Goal: Task Accomplishment & Management: Manage account settings

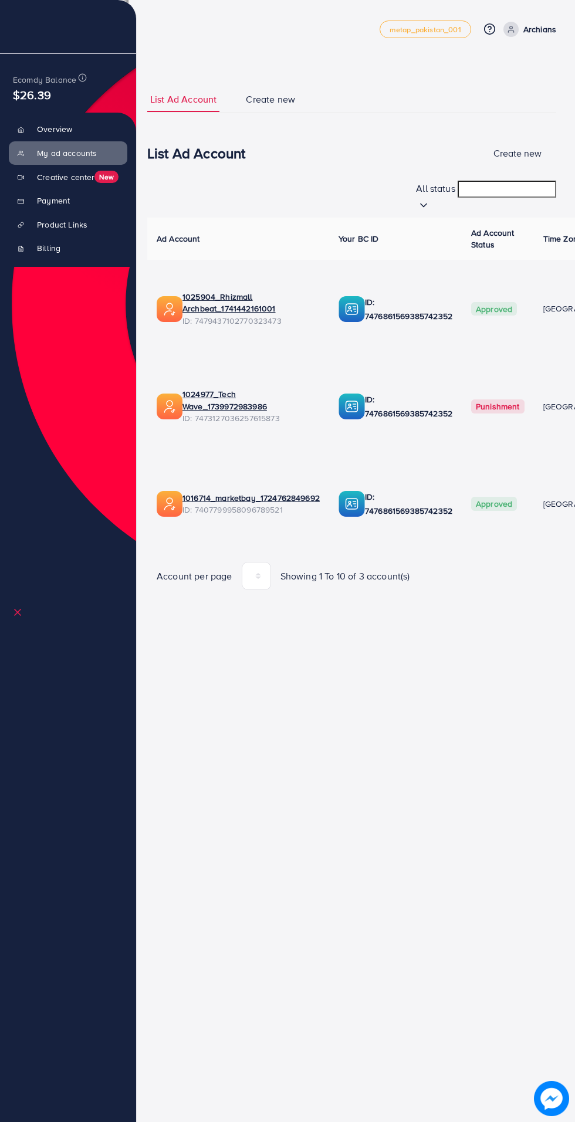
click at [521, 36] on link "Archians" at bounding box center [526, 29] width 57 height 15
click at [473, 96] on span "Log out" at bounding box center [486, 96] width 32 height 14
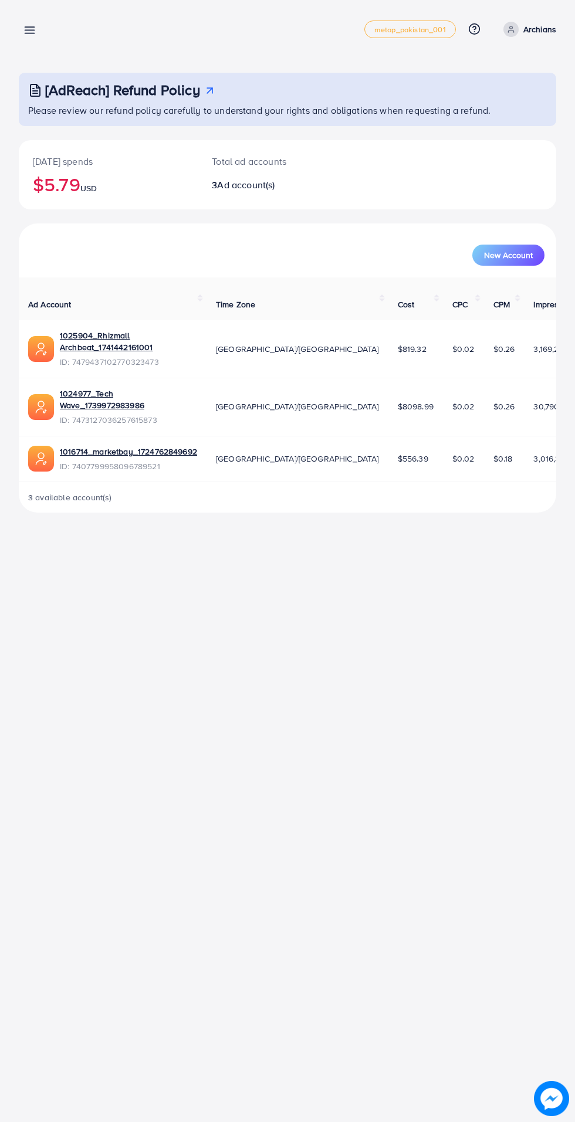
click at [27, 22] on link at bounding box center [27, 29] width 17 height 15
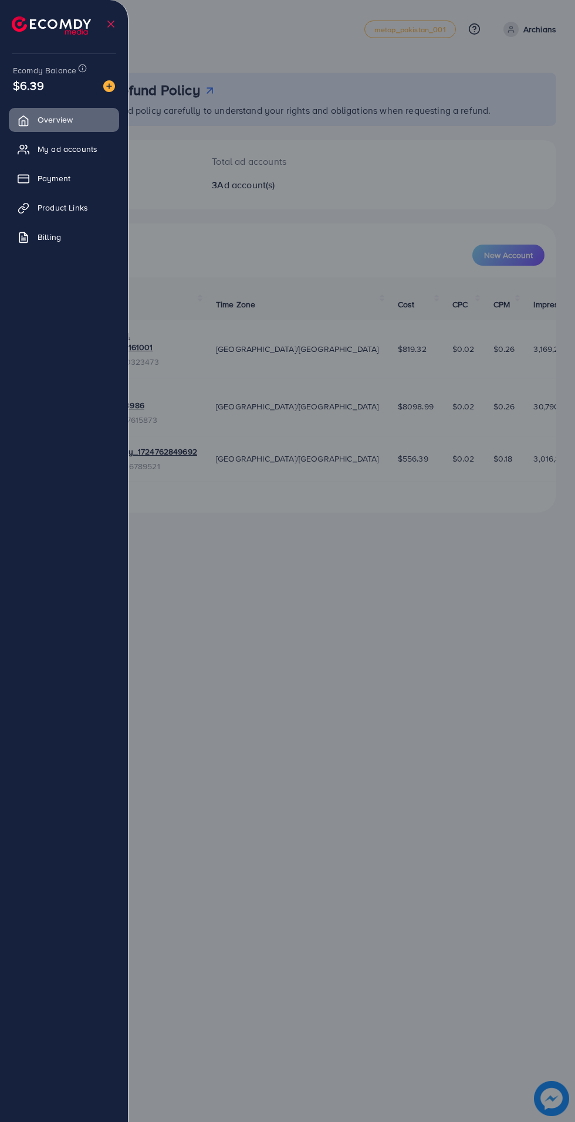
click at [53, 201] on link "Product Links" at bounding box center [64, 207] width 110 height 23
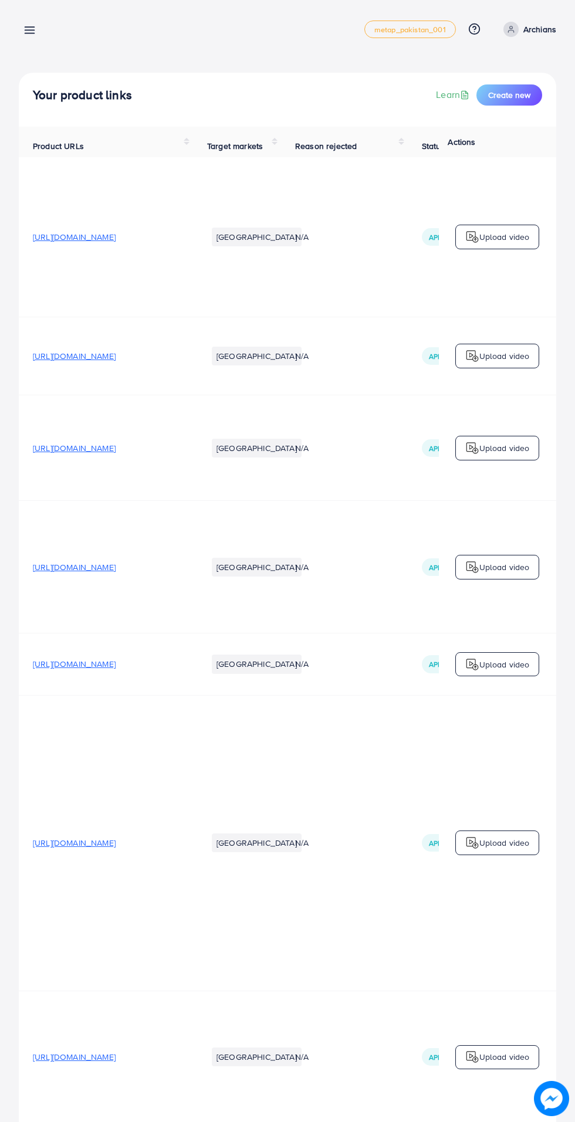
click at [47, 165] on td "https://www.archians.online/products/arch-earcuffs-3rd-gen" at bounding box center [106, 236] width 174 height 159
click at [26, 23] on link at bounding box center [27, 29] width 17 height 15
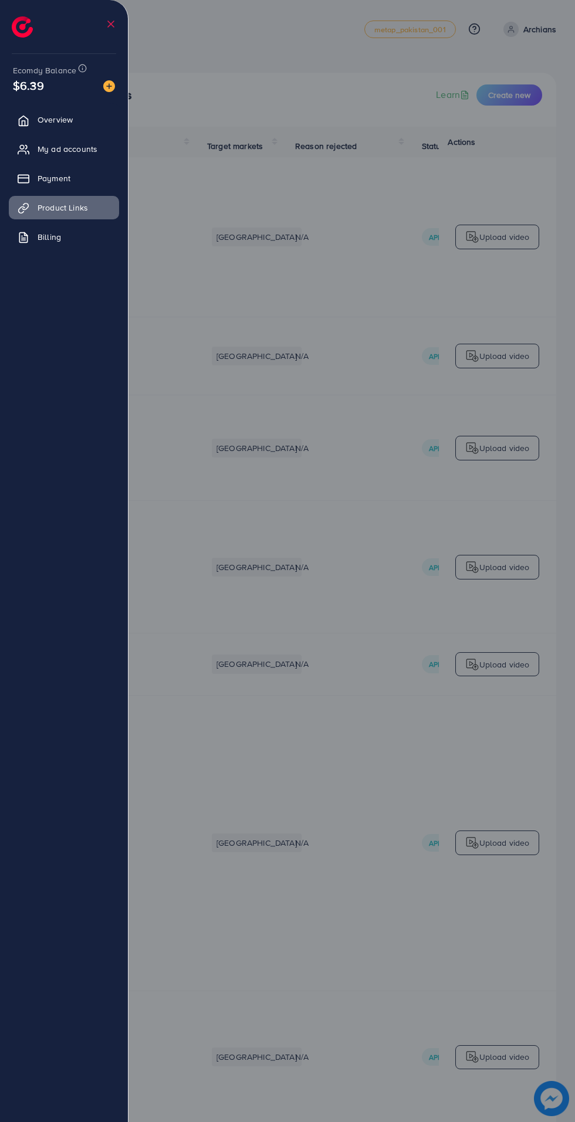
click at [48, 176] on span "Payment" at bounding box center [54, 178] width 33 height 12
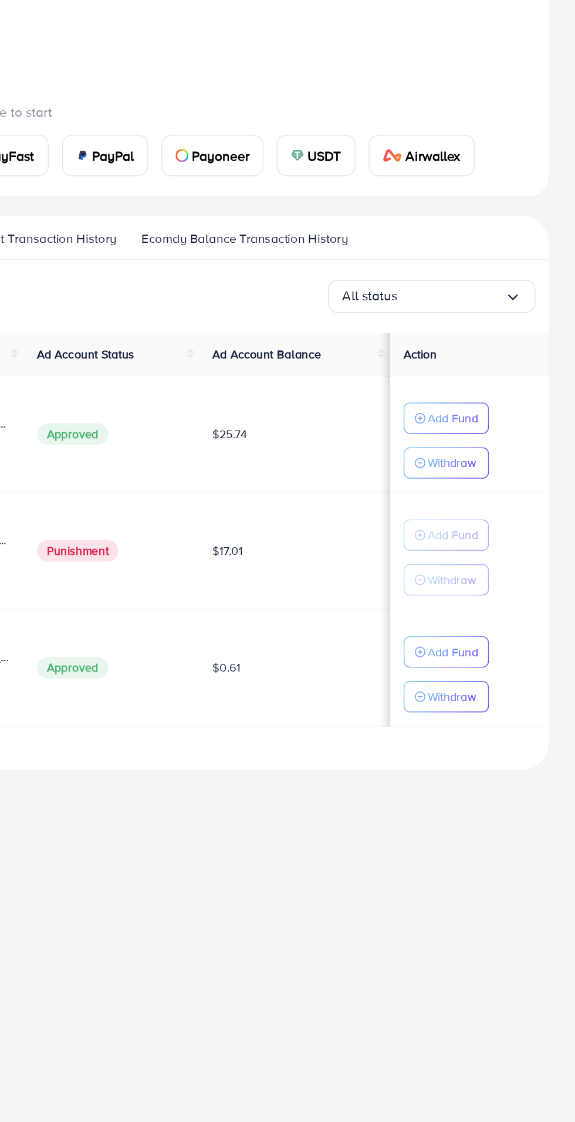
click at [387, 274] on span "USDT" at bounding box center [397, 281] width 24 height 14
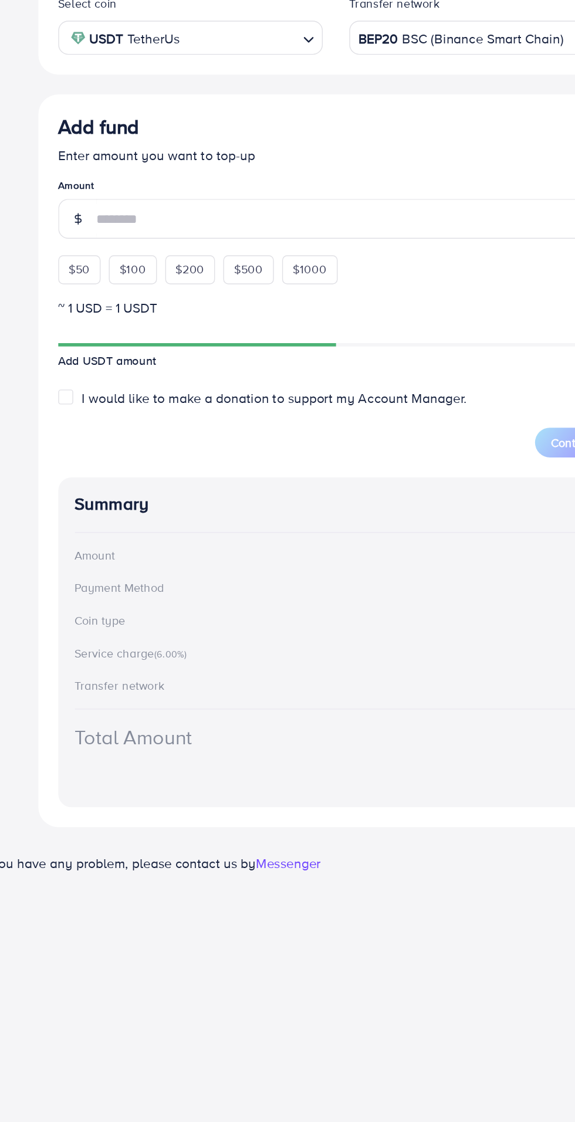
click at [100, 458] on div "Add fund Enter amount you want to top-up Amount $50 $100 $200 $500 $1000" at bounding box center [287, 405] width 393 height 120
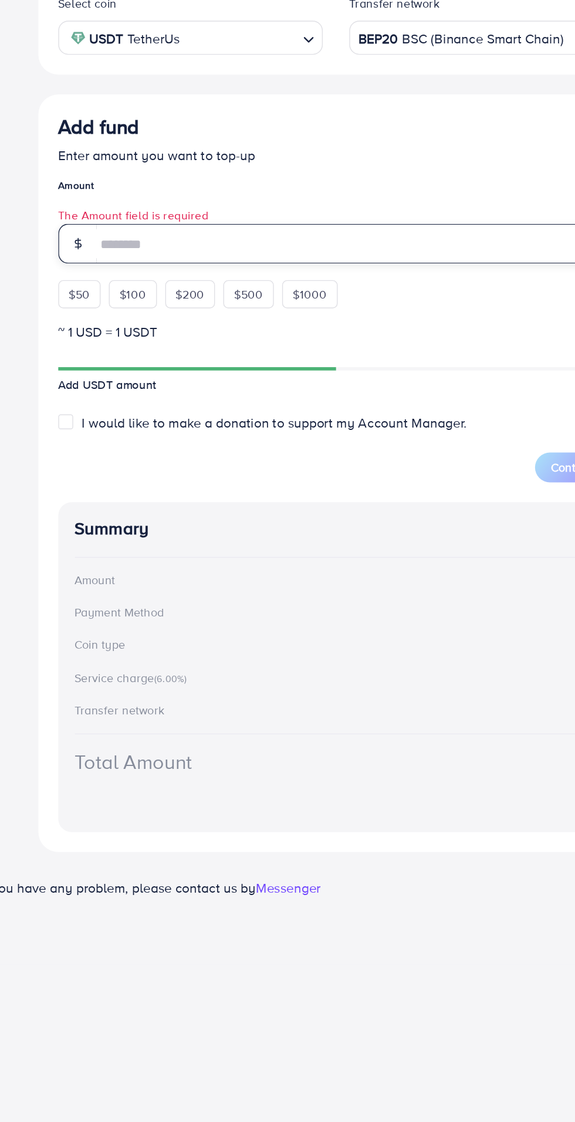
click at [142, 423] on input "number" at bounding box center [301, 437] width 366 height 28
type input "**"
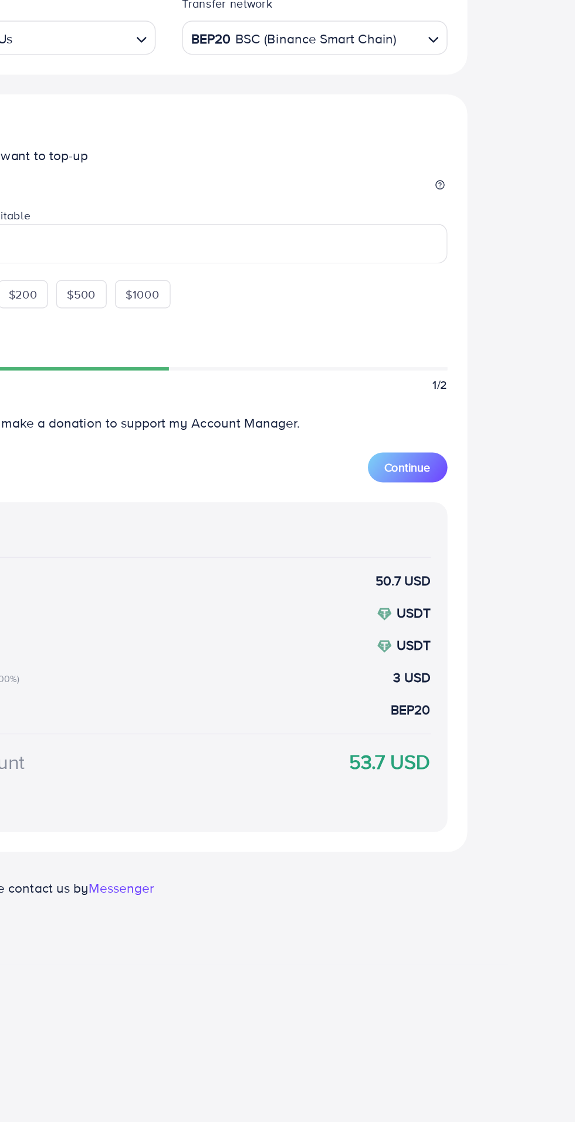
click at [457, 586] on button "Continue" at bounding box center [456, 595] width 56 height 21
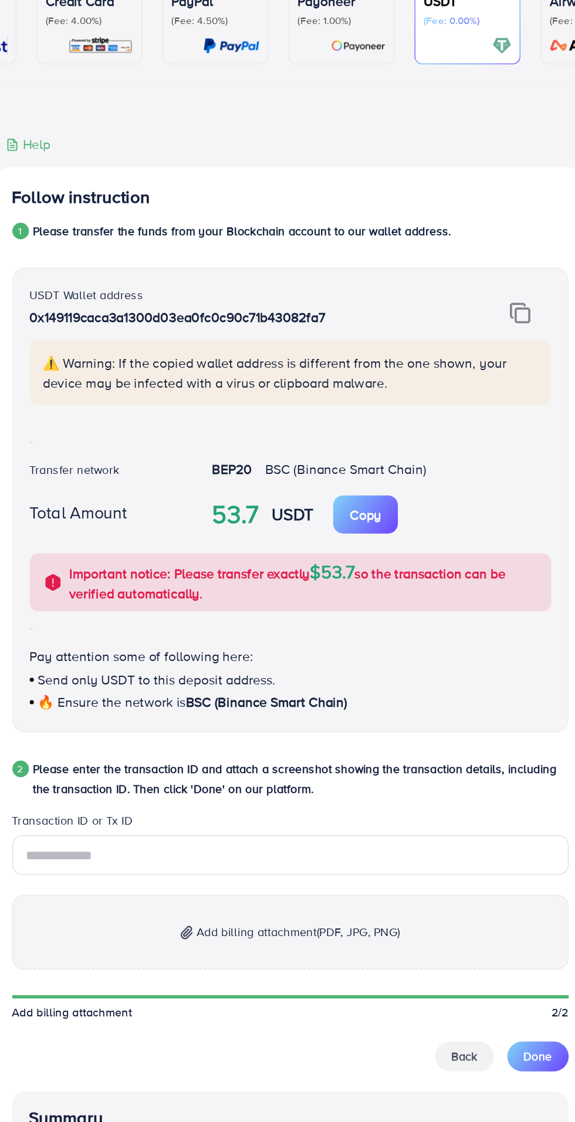
scroll to position [31, 0]
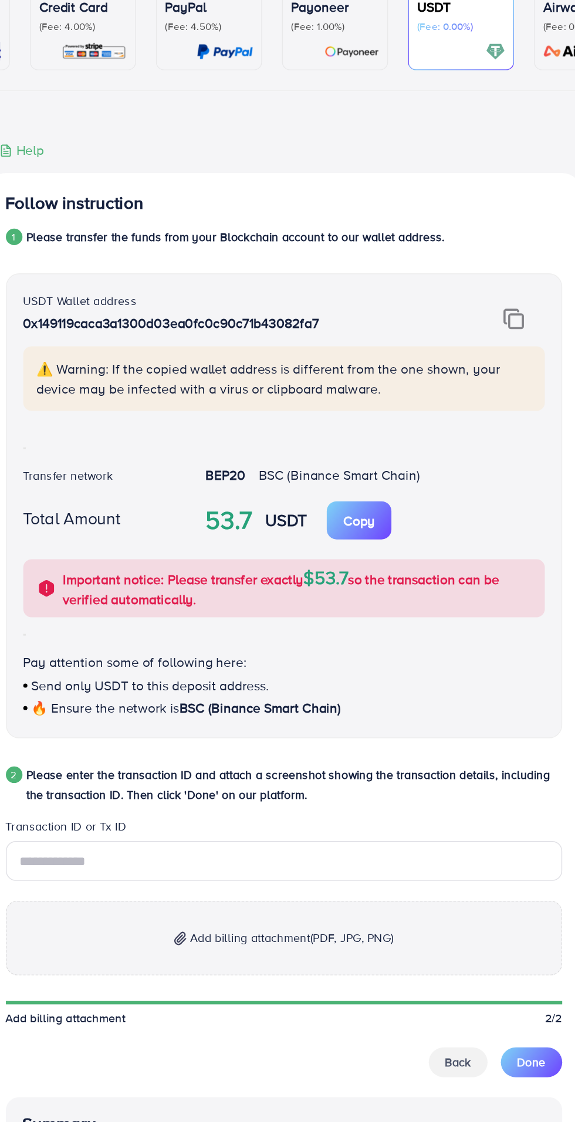
click at [449, 315] on img at bounding box center [450, 317] width 15 height 15
click at [447, 314] on img at bounding box center [450, 317] width 15 height 15
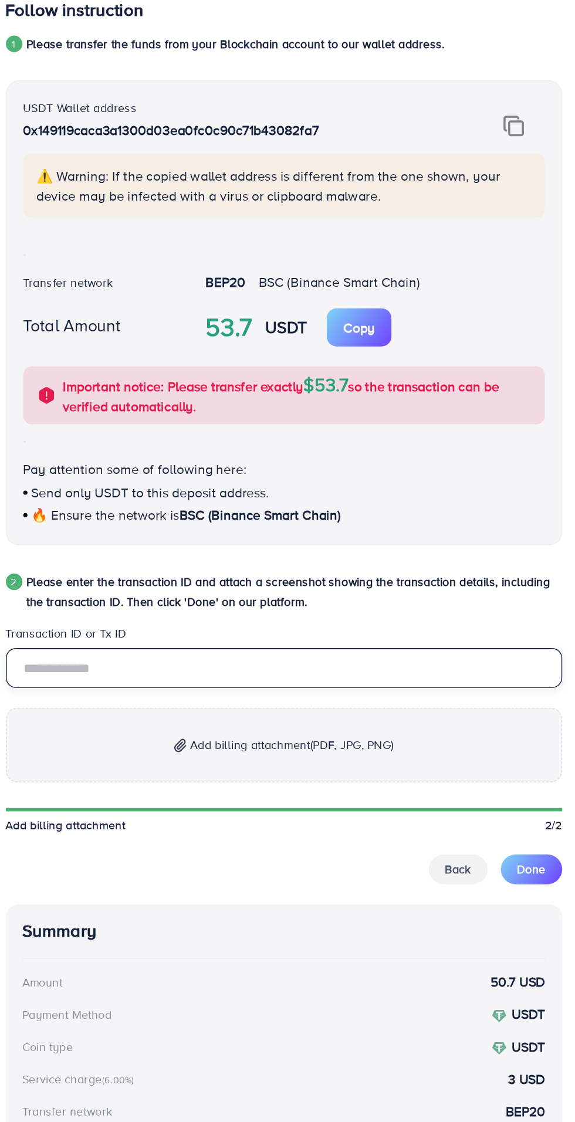
click at [124, 708] on input "text" at bounding box center [287, 701] width 393 height 28
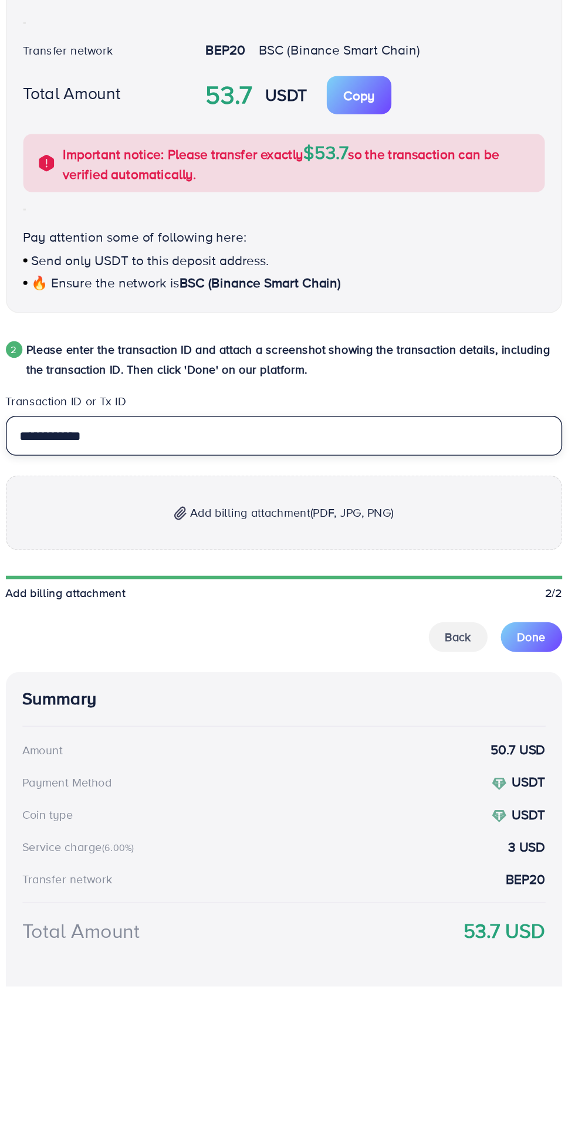
type input "**********"
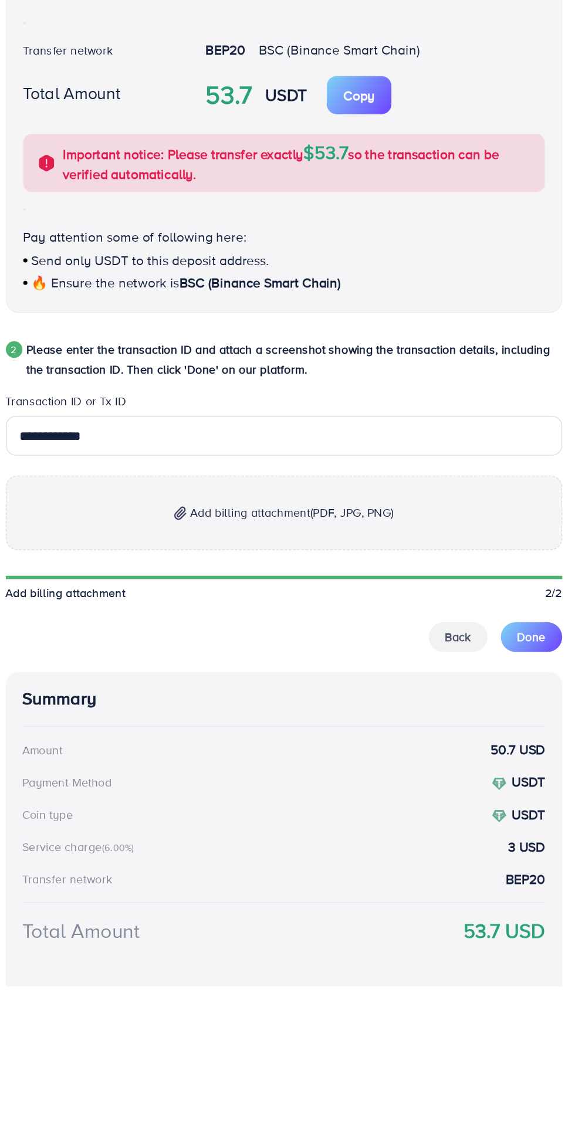
click at [210, 792] on img at bounding box center [214, 787] width 9 height 10
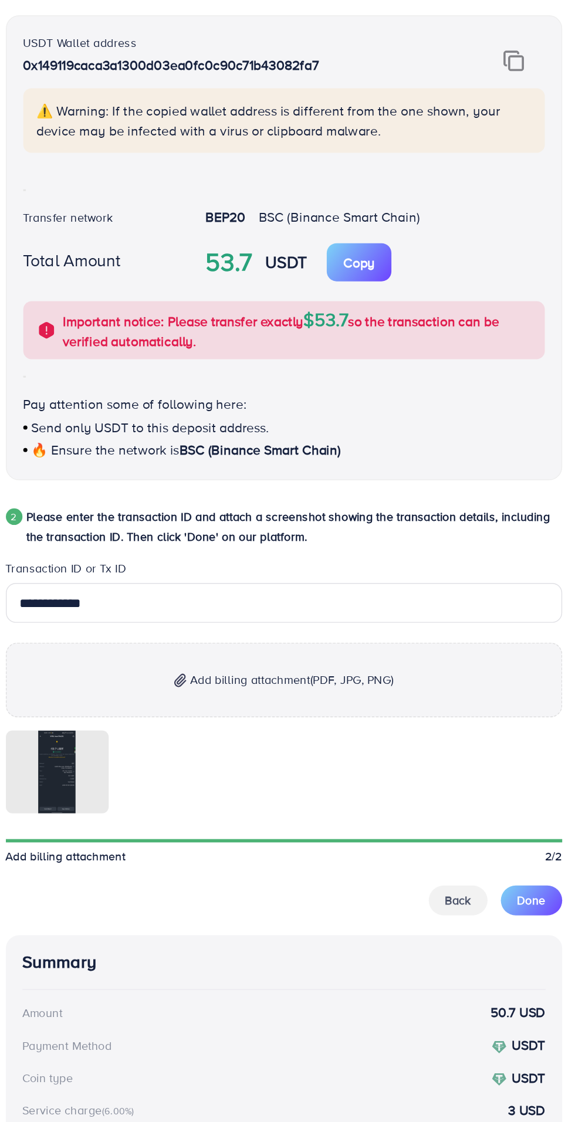
click at [474, 940] on button "Done" at bounding box center [462, 942] width 43 height 21
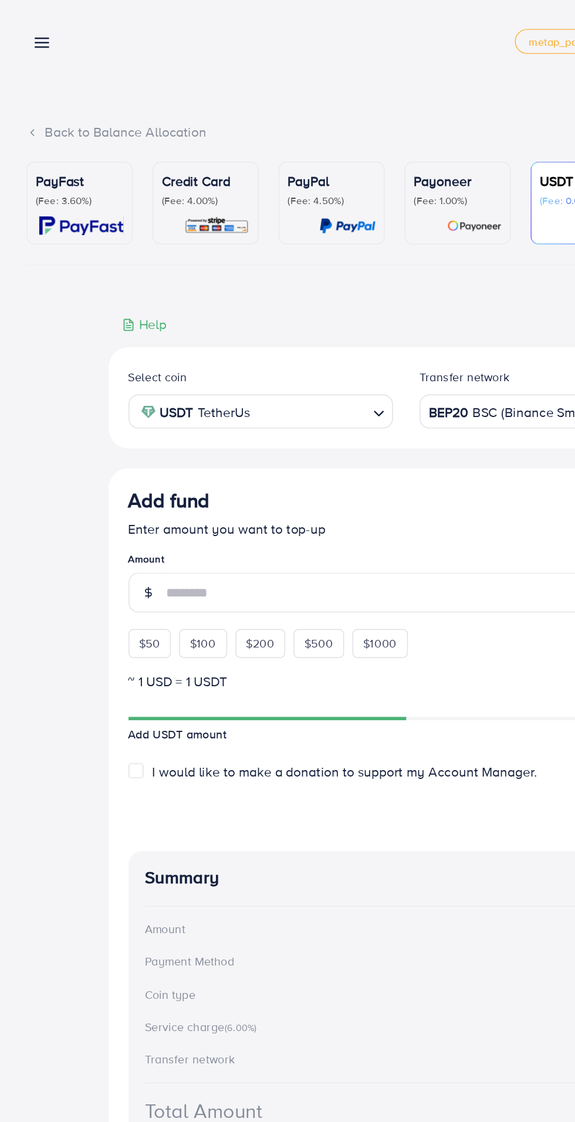
click at [20, 32] on link at bounding box center [27, 29] width 17 height 15
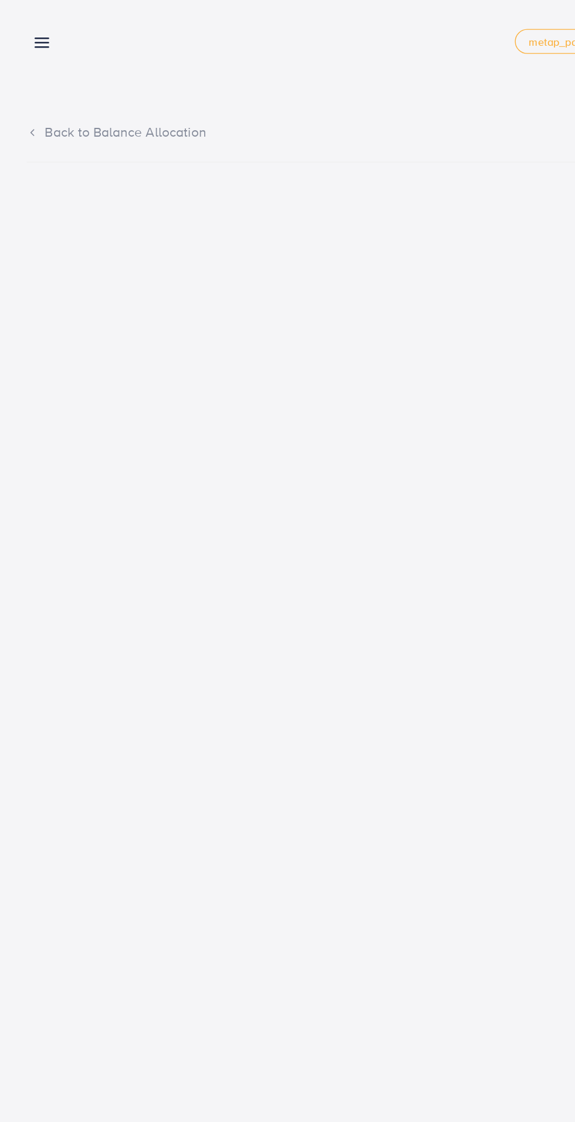
click at [97, 29] on div "Add fund metap_pakistan_001 Help Center Contact Support Plans and Pricing Term …" at bounding box center [287, 29] width 537 height 33
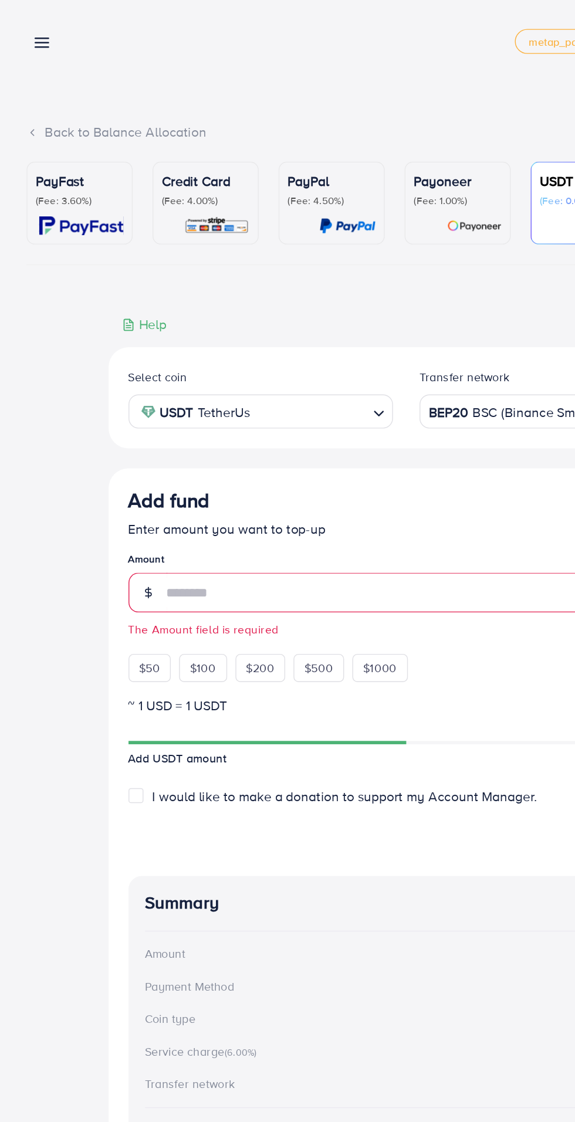
click at [29, 33] on line at bounding box center [29, 33] width 9 height 0
